Goal: Transaction & Acquisition: Download file/media

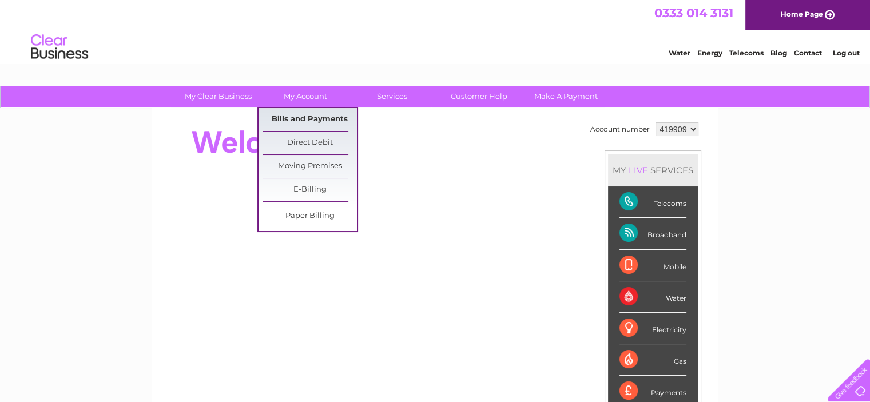
click at [302, 123] on link "Bills and Payments" at bounding box center [310, 119] width 94 height 23
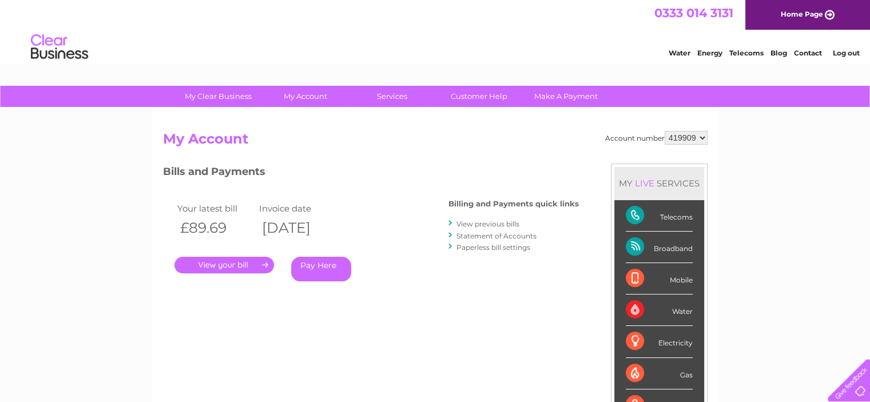
scroll to position [57, 0]
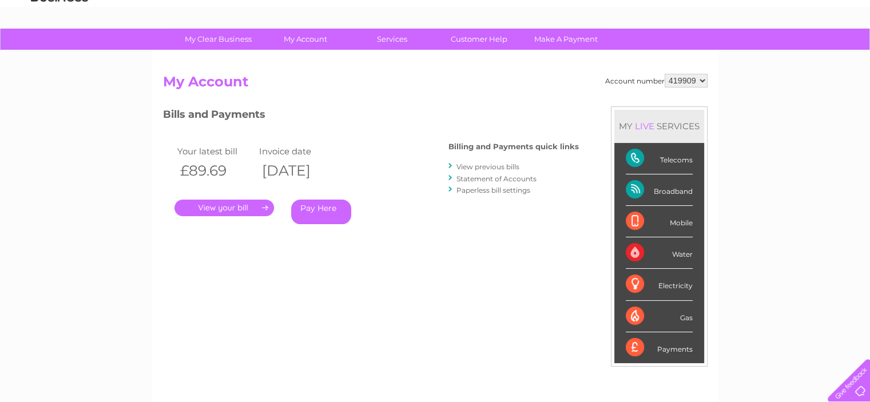
click at [208, 205] on link "." at bounding box center [225, 208] width 100 height 17
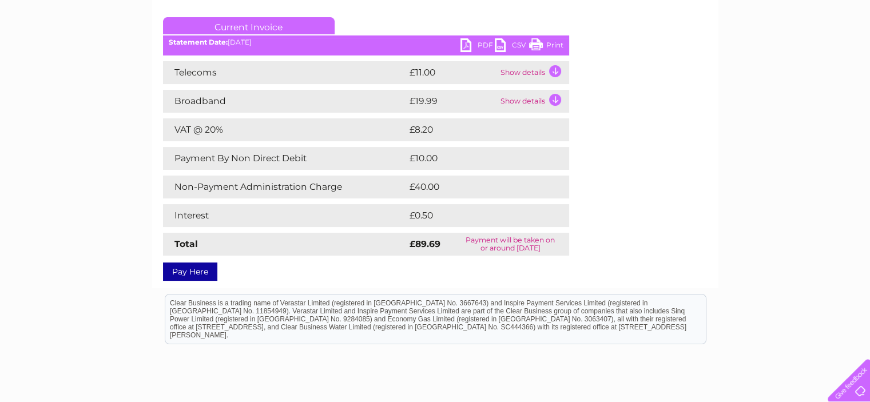
scroll to position [111, 0]
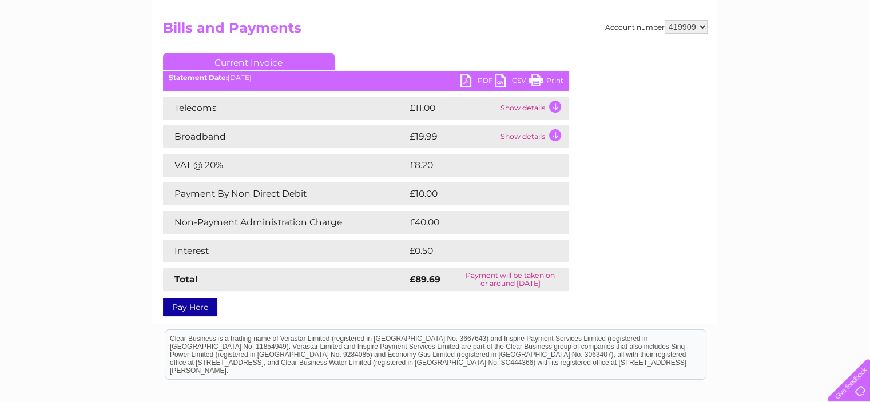
click at [480, 80] on link "PDF" at bounding box center [478, 82] width 34 height 17
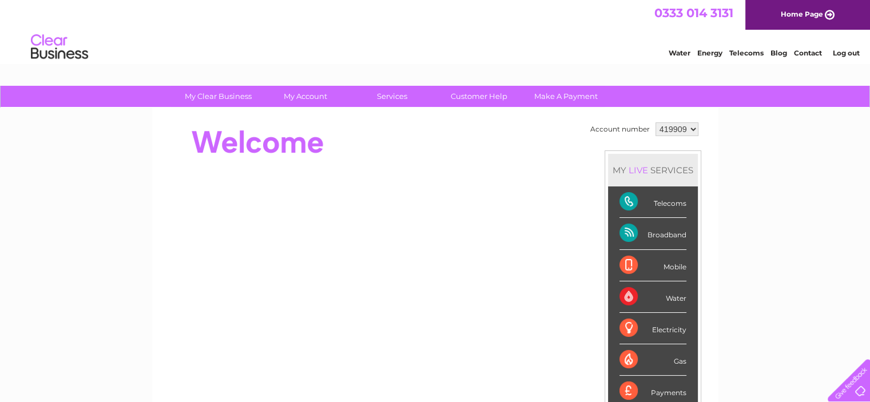
click at [812, 54] on link "Contact" at bounding box center [808, 53] width 28 height 9
